Goal: Find specific page/section: Find specific page/section

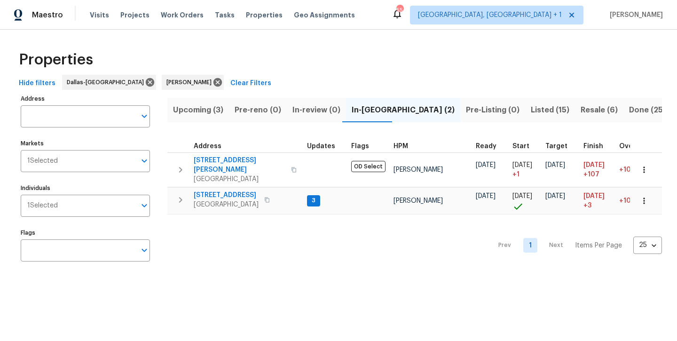
click at [526, 116] on button "Listed (15)" at bounding box center [551, 110] width 50 height 24
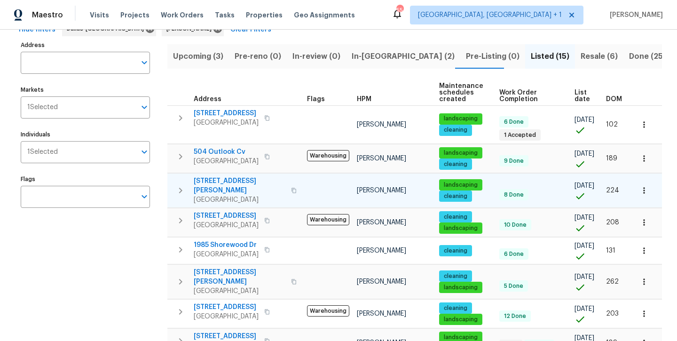
scroll to position [51, 0]
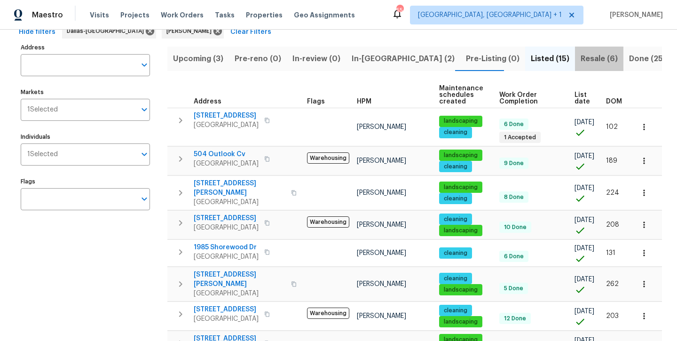
click at [581, 63] on span "Resale (6)" at bounding box center [599, 58] width 37 height 13
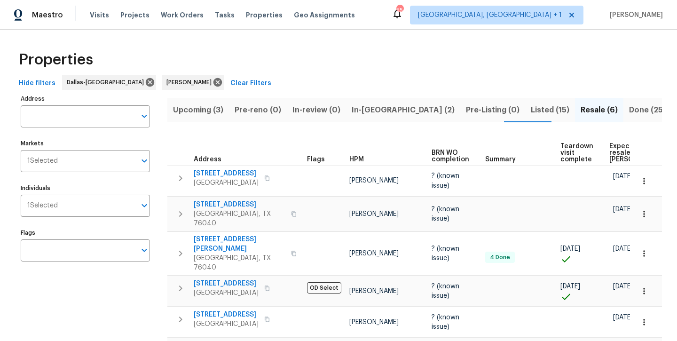
click at [629, 116] on span "Done (250)" at bounding box center [650, 110] width 42 height 13
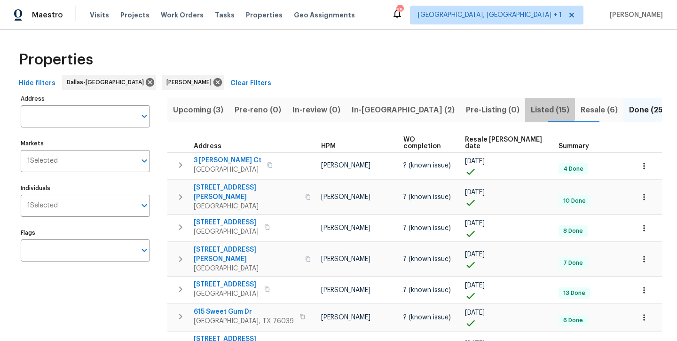
click at [531, 109] on span "Listed (15)" at bounding box center [550, 110] width 39 height 13
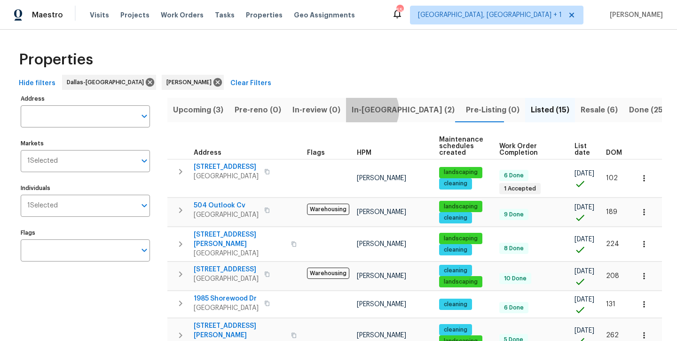
click at [363, 110] on span "In-[GEOGRAPHIC_DATA] (2)" at bounding box center [403, 110] width 103 height 13
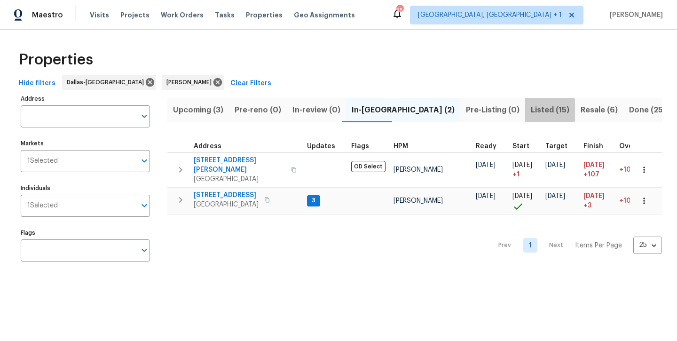
click at [531, 110] on span "Listed (15)" at bounding box center [550, 110] width 39 height 13
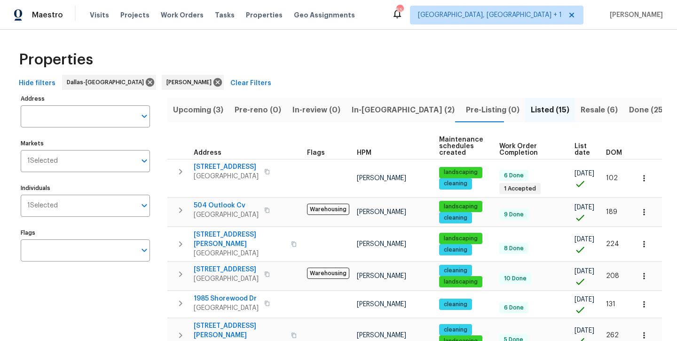
click at [581, 115] on span "Resale (6)" at bounding box center [599, 110] width 37 height 13
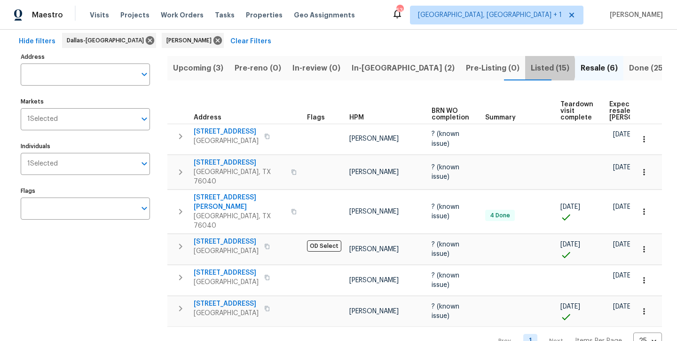
click at [531, 68] on span "Listed (15)" at bounding box center [550, 68] width 39 height 13
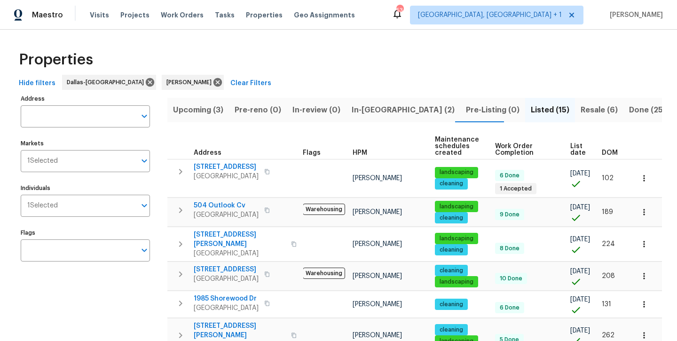
click at [581, 112] on span "Resale (6)" at bounding box center [599, 110] width 37 height 13
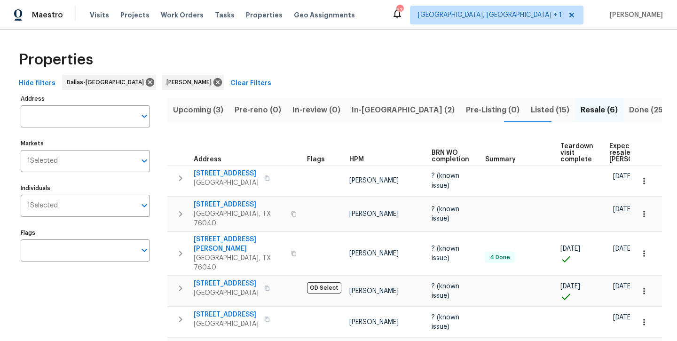
click at [363, 111] on span "In-[GEOGRAPHIC_DATA] (2)" at bounding box center [403, 110] width 103 height 13
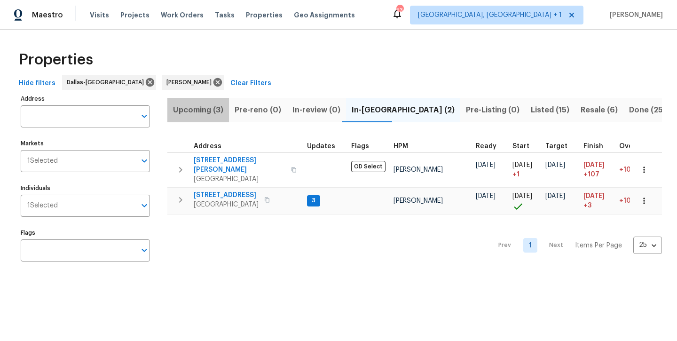
click at [212, 114] on span "Upcoming (3)" at bounding box center [198, 110] width 50 height 13
